Goal: Task Accomplishment & Management: Complete application form

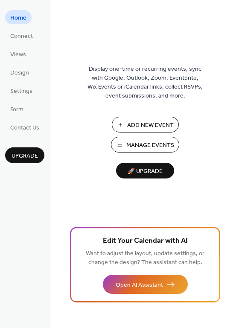
click at [134, 123] on span "Add New Event" at bounding box center [150, 125] width 46 height 9
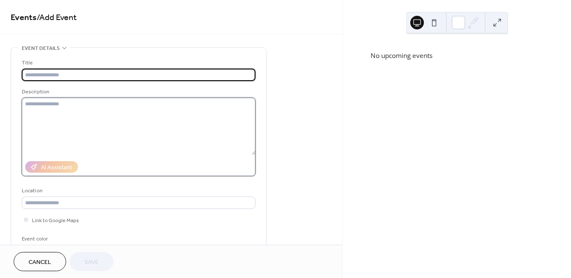
click at [38, 106] on textarea at bounding box center [139, 126] width 234 height 57
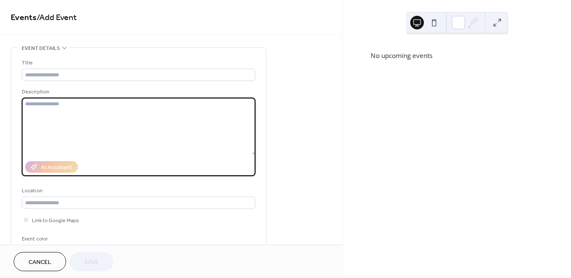
paste textarea "**********"
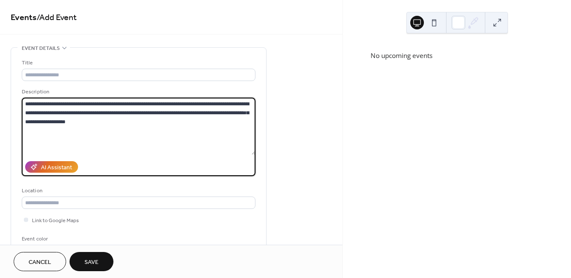
click at [63, 119] on textarea "**********" at bounding box center [139, 126] width 234 height 57
type textarea "**********"
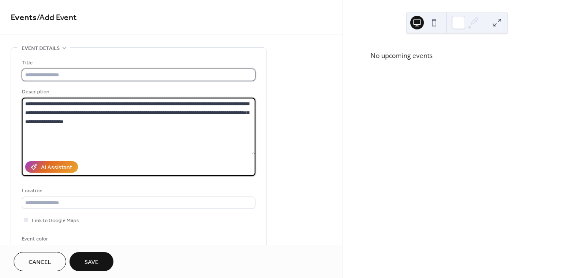
click at [39, 73] on input "text" at bounding box center [139, 75] width 234 height 12
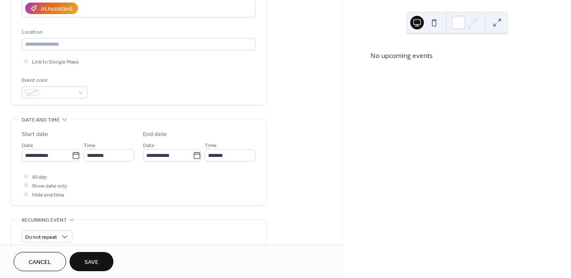
scroll to position [159, 0]
click at [25, 183] on div at bounding box center [26, 184] width 4 height 4
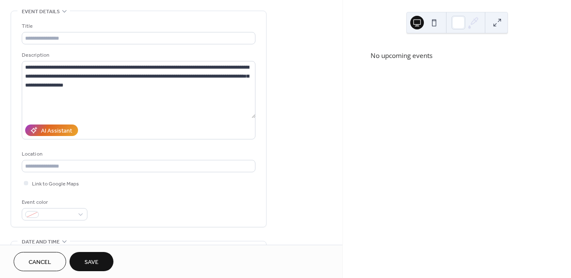
scroll to position [0, 0]
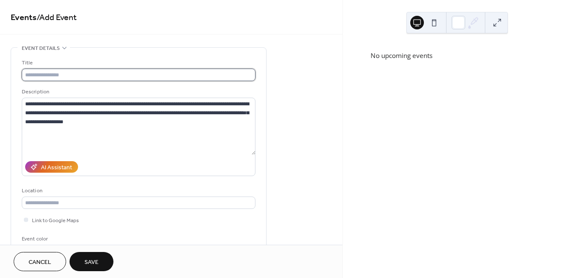
click at [71, 75] on input "text" at bounding box center [139, 75] width 234 height 12
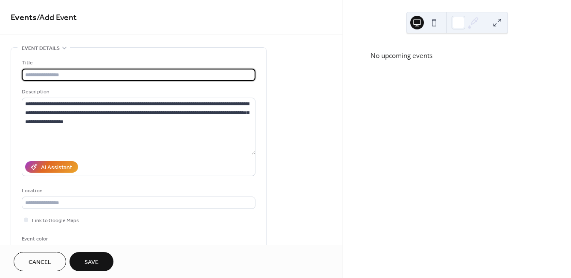
type input "*"
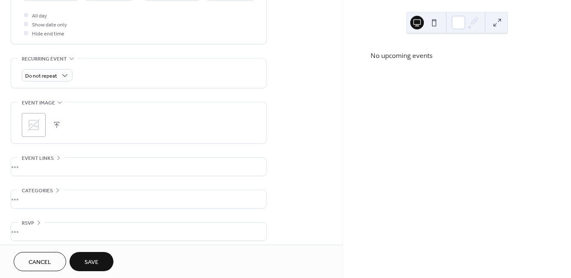
scroll to position [320, 0]
type input "**********"
click at [55, 121] on button "button" at bounding box center [57, 125] width 12 height 12
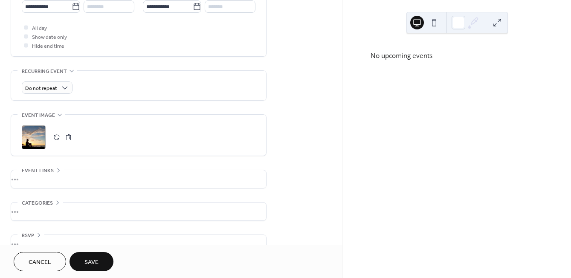
scroll to position [324, 0]
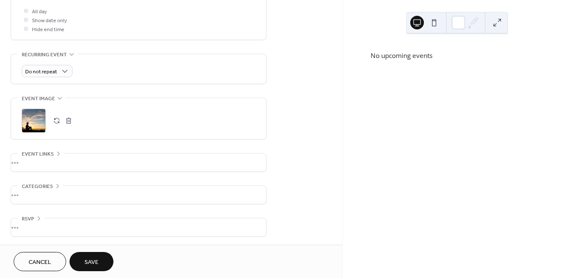
click at [87, 263] on span "Save" at bounding box center [91, 262] width 14 height 9
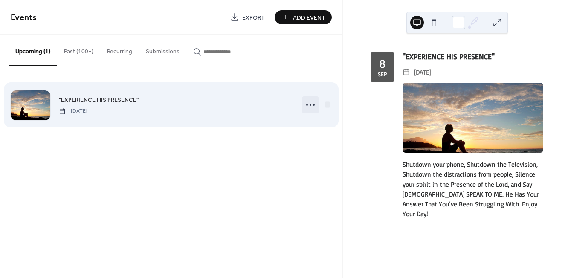
click at [309, 104] on circle at bounding box center [310, 105] width 2 height 2
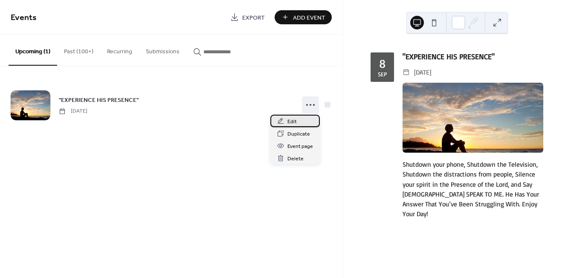
click at [289, 119] on span "Edit" at bounding box center [291, 121] width 9 height 9
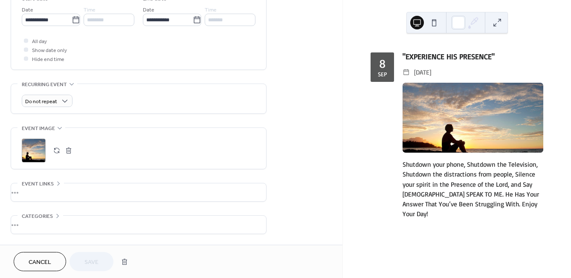
scroll to position [295, 0]
click at [33, 151] on div ";" at bounding box center [34, 150] width 24 height 24
click at [99, 263] on button "Save" at bounding box center [91, 261] width 44 height 19
